Goal: Communication & Community: Share content

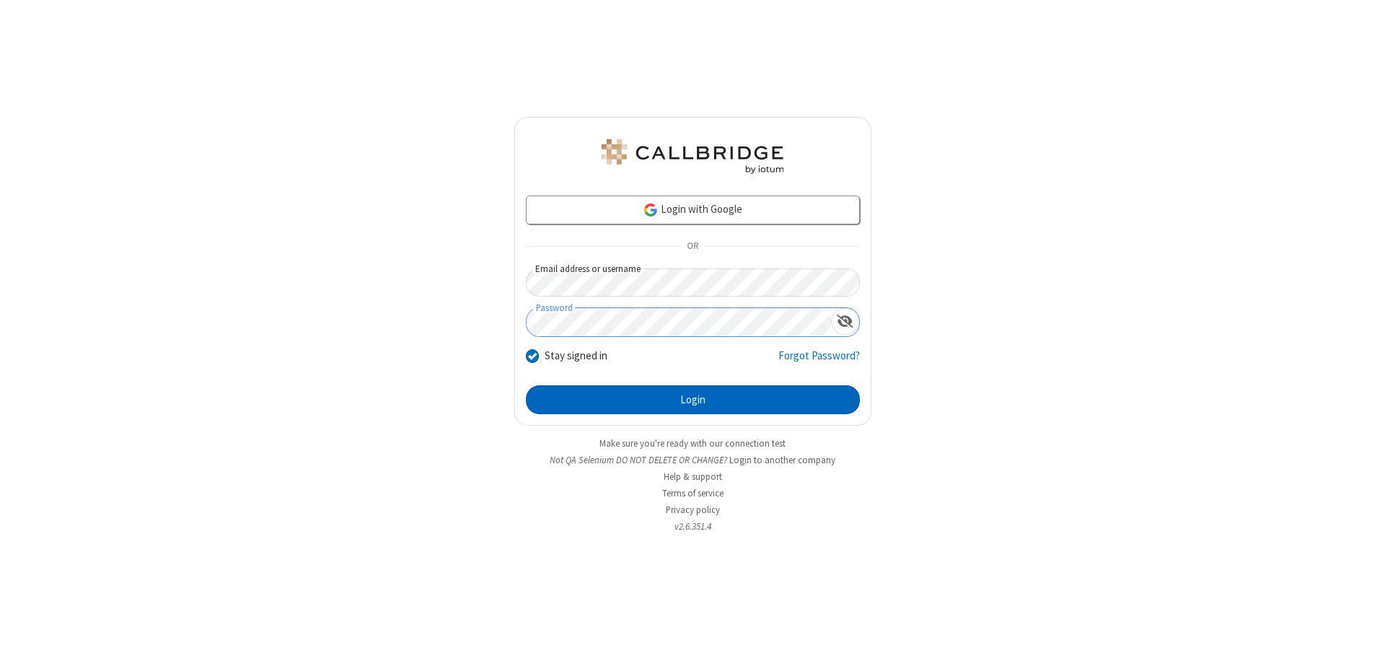
click at [693, 400] on button "Login" at bounding box center [693, 399] width 334 height 29
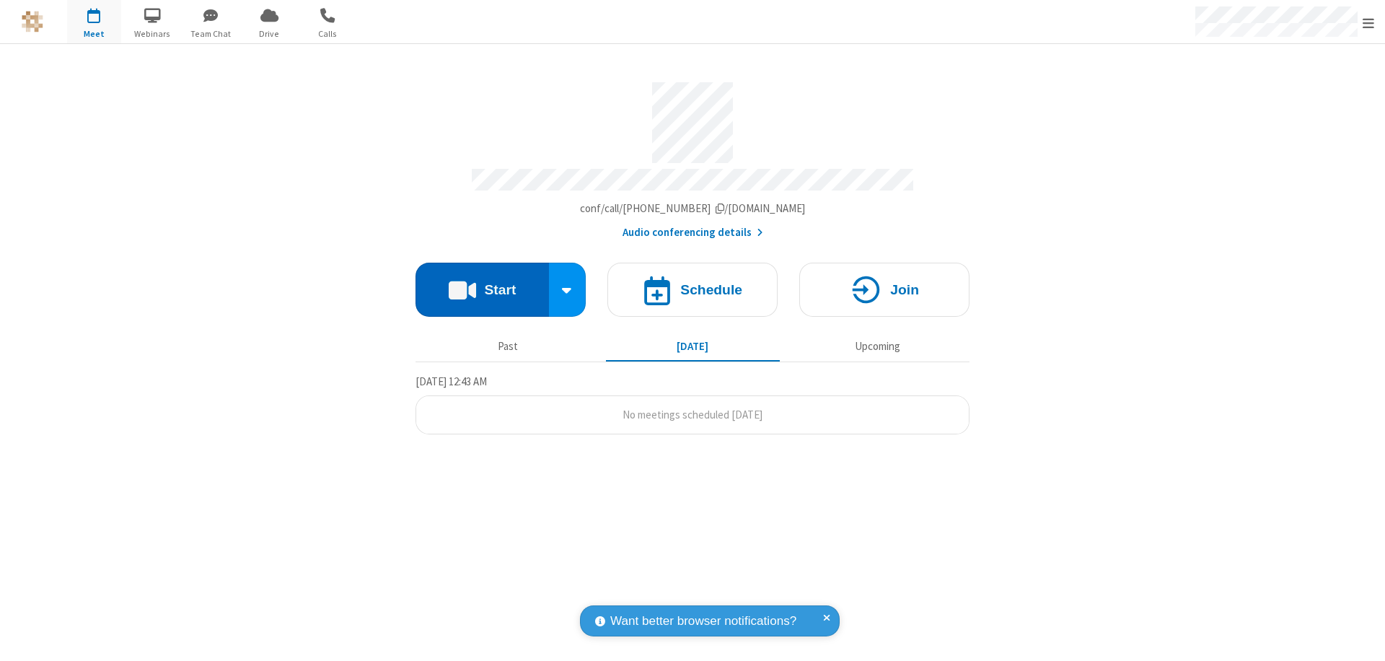
click at [482, 283] on button "Start" at bounding box center [482, 290] width 133 height 54
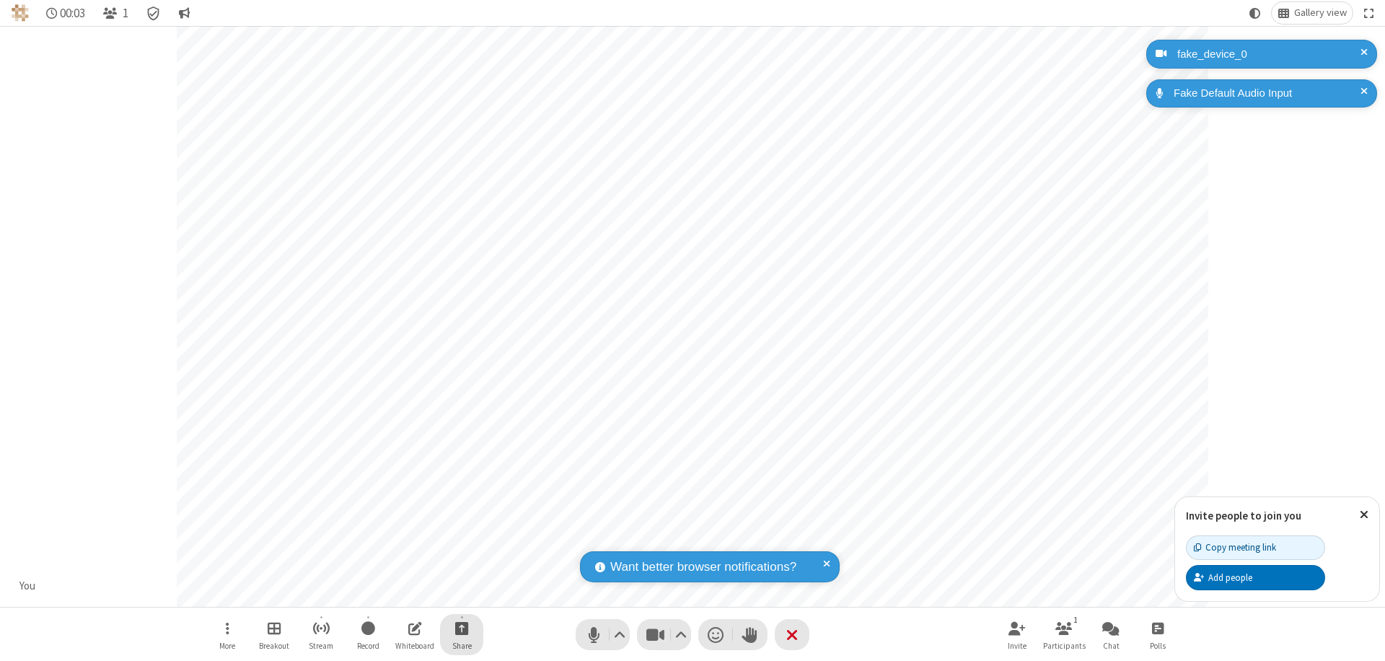
click at [462, 628] on span "Start sharing" at bounding box center [462, 628] width 14 height 18
click at [403, 593] on span "Share my screen" at bounding box center [403, 594] width 17 height 12
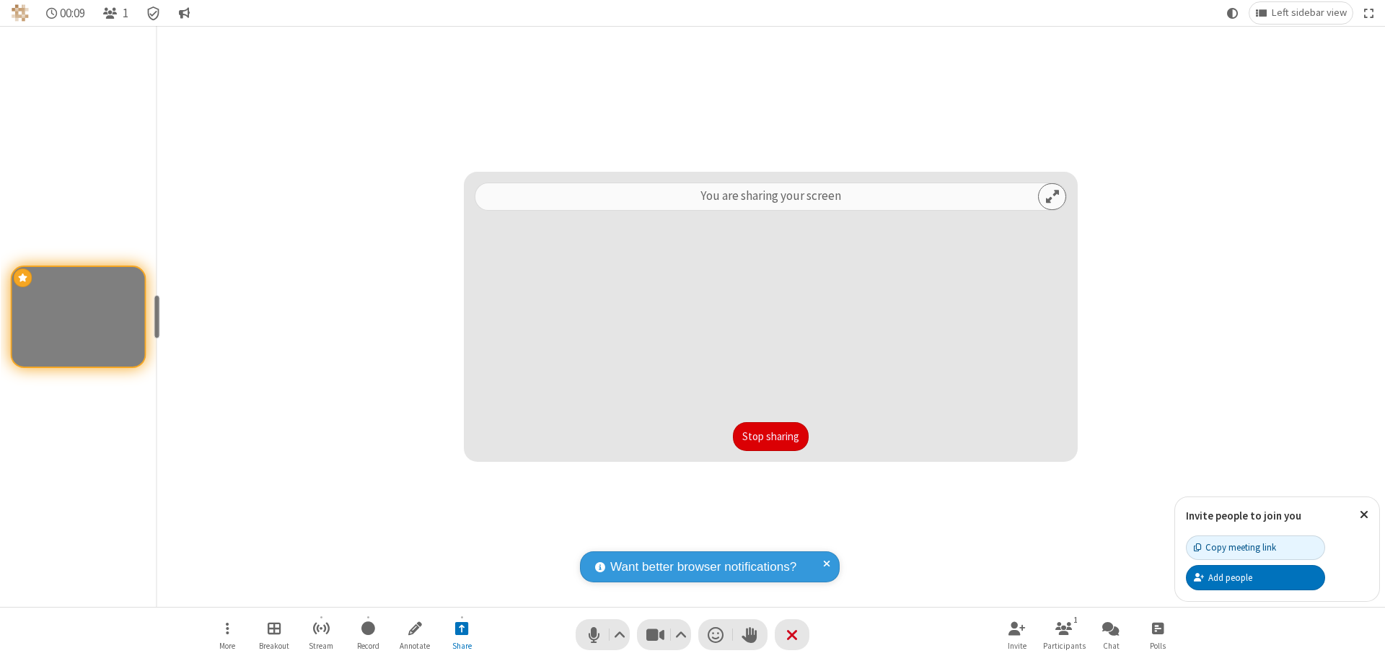
click at [770, 436] on button "Stop sharing" at bounding box center [771, 436] width 76 height 29
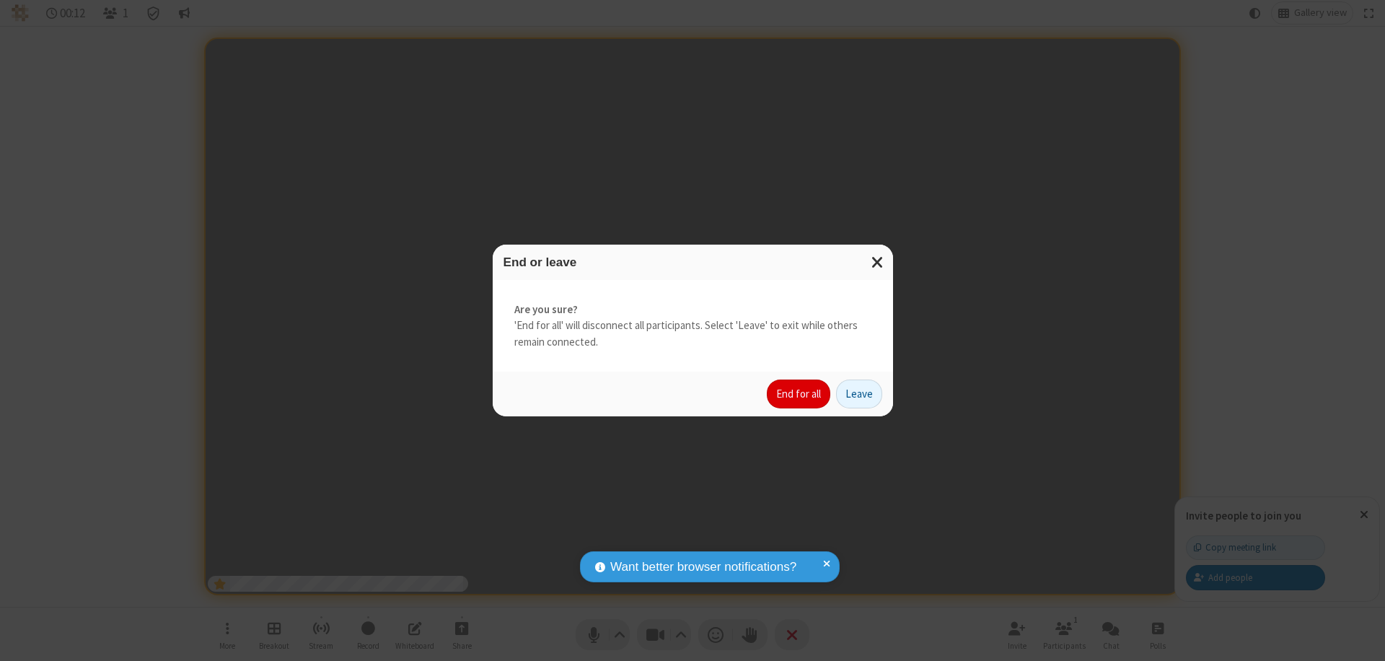
click at [799, 394] on button "End for all" at bounding box center [798, 393] width 63 height 29
